Goal: Task Accomplishment & Management: Manage account settings

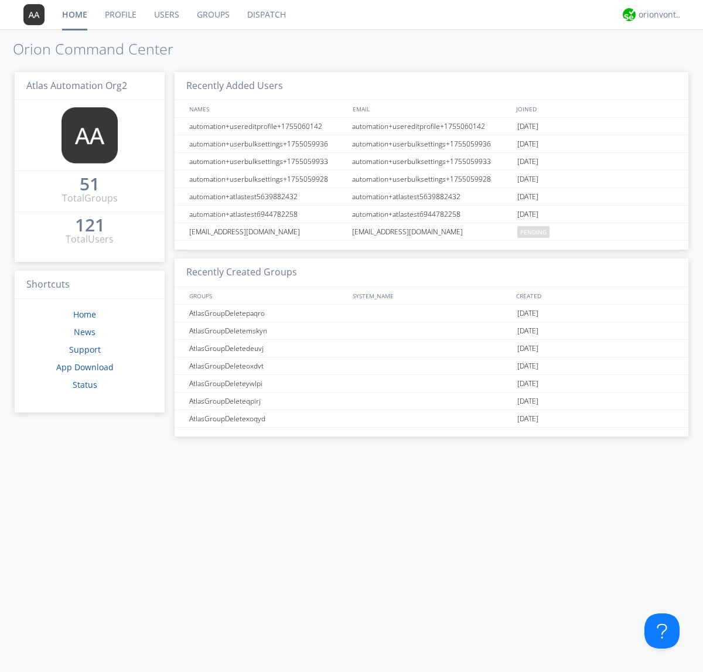
click at [166, 15] on link "Users" at bounding box center [166, 14] width 43 height 29
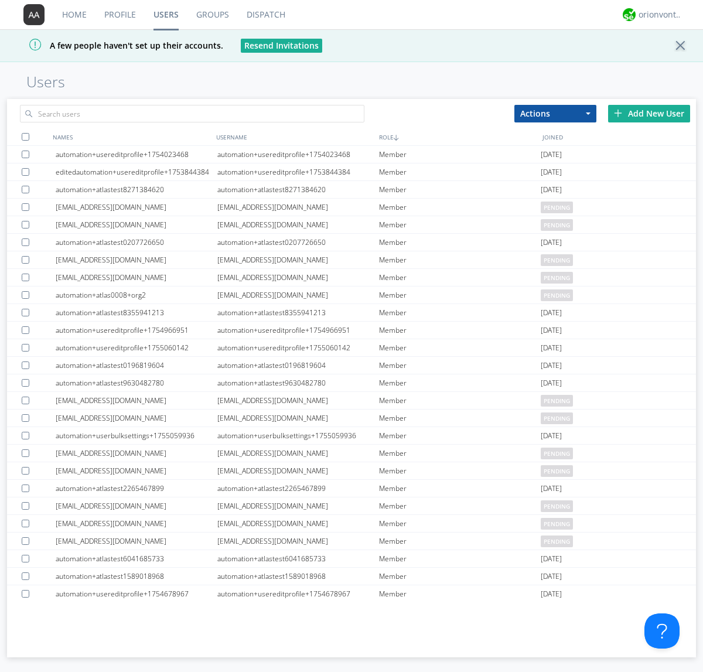
click at [650, 113] on div "Add New User" at bounding box center [650, 114] width 82 height 18
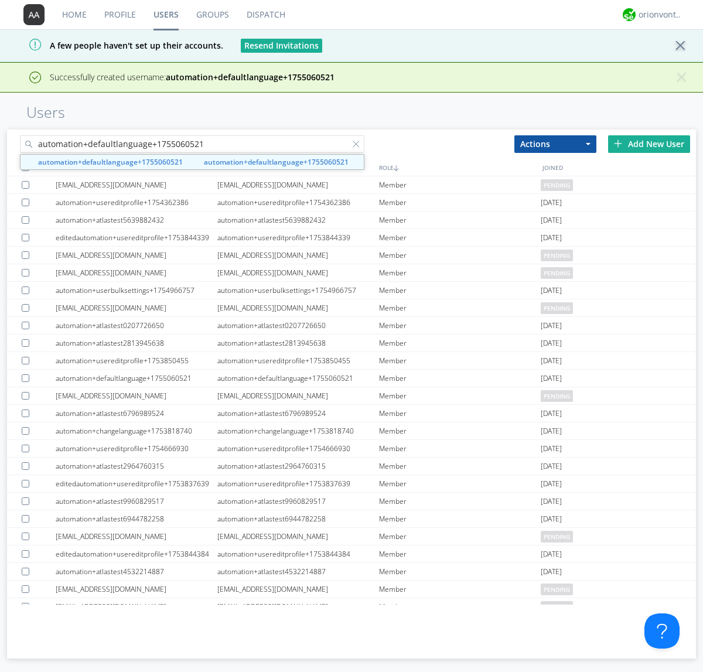
type input "automation+defaultlanguage+1755060521"
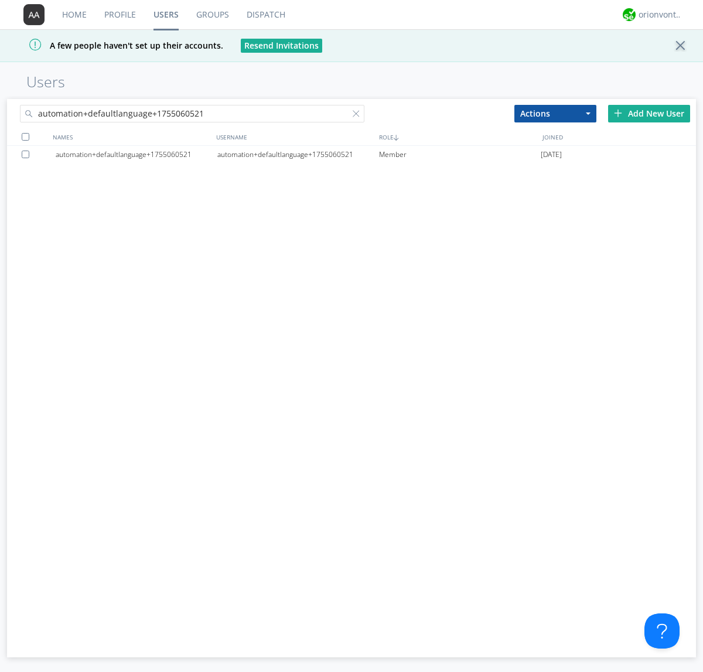
click at [298, 154] on div "automation+defaultlanguage+1755060521" at bounding box center [298, 155] width 162 height 18
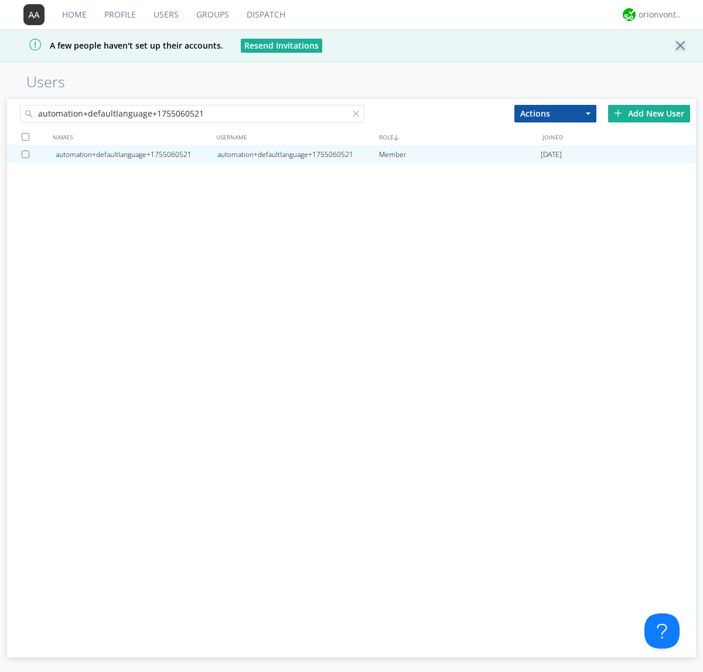
click at [353, 115] on div at bounding box center [359, 116] width 12 height 12
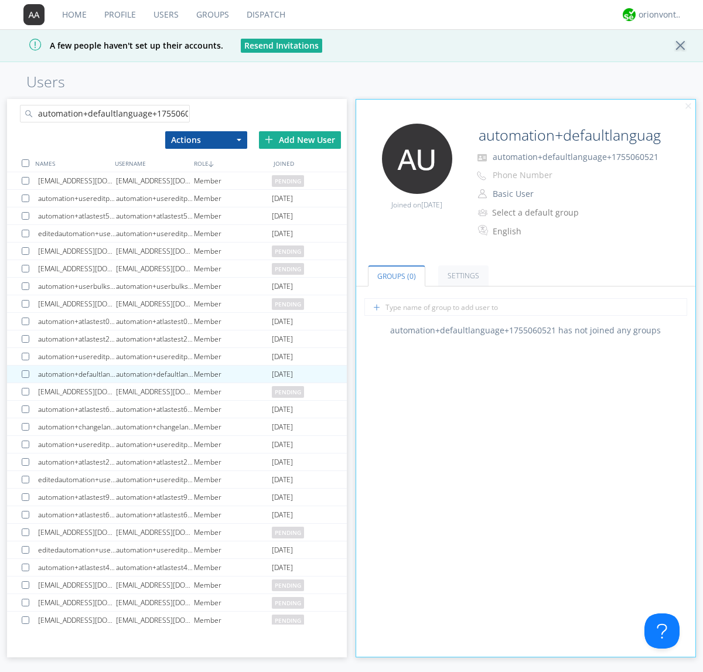
scroll to position [0, 12]
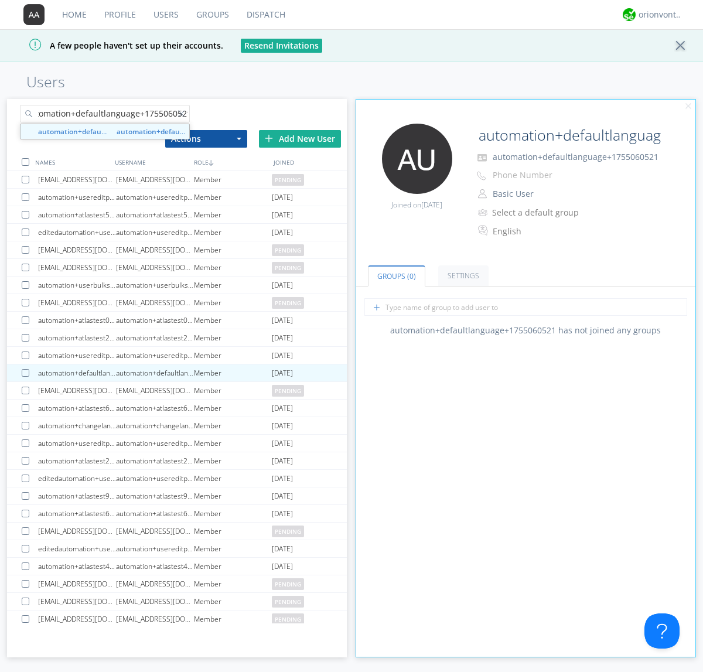
type input "automation+defaultlanguage+1755060521"
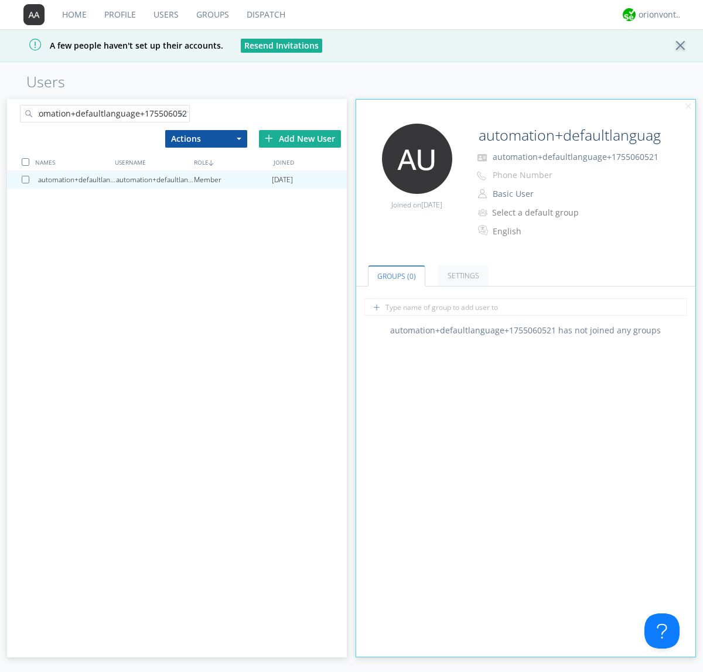
click at [28, 179] on div at bounding box center [28, 180] width 12 height 8
click at [206, 138] on button "Actions" at bounding box center [206, 139] width 82 height 18
click at [0, 0] on link "Delete User" at bounding box center [0, 0] width 0 height 0
